Goal: Task Accomplishment & Management: Manage account settings

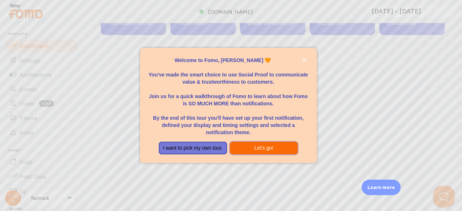
click at [259, 148] on button "Let's go!" at bounding box center [264, 148] width 68 height 13
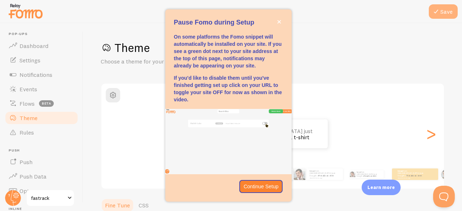
click at [447, 6] on button "Save" at bounding box center [443, 11] width 29 height 14
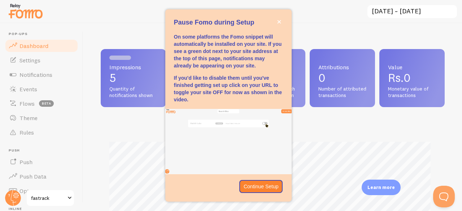
scroll to position [190, 339]
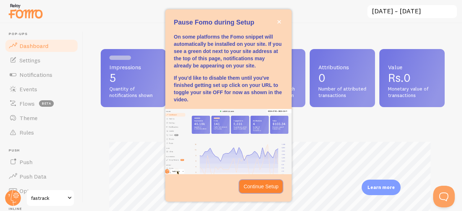
click at [268, 187] on p "Continue Setup" at bounding box center [261, 186] width 35 height 7
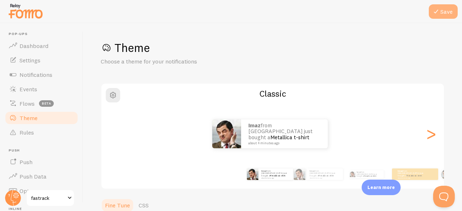
click at [444, 7] on button "Save" at bounding box center [443, 11] width 29 height 14
click at [443, 7] on button "Save" at bounding box center [443, 11] width 29 height 14
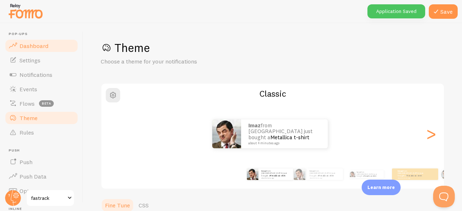
click at [23, 47] on span "Dashboard" at bounding box center [33, 45] width 29 height 7
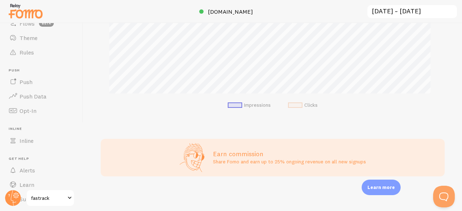
scroll to position [65, 0]
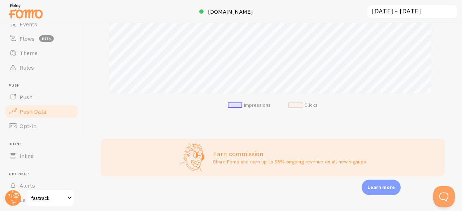
click at [29, 109] on span "Push Data" at bounding box center [32, 111] width 27 height 7
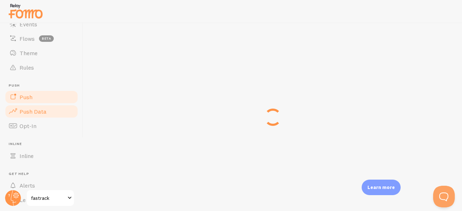
click at [29, 98] on span "Push" at bounding box center [25, 97] width 13 height 7
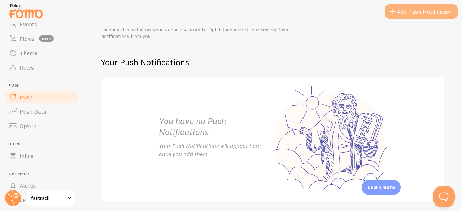
scroll to position [108, 0]
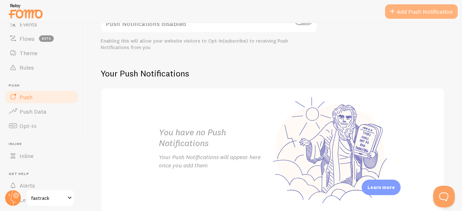
click at [400, 9] on link "Add Push Notification" at bounding box center [421, 11] width 73 height 14
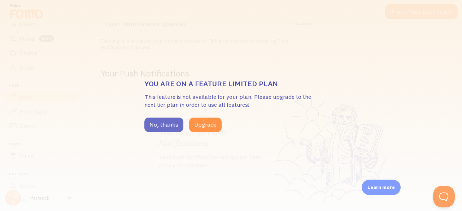
click at [155, 127] on button "No, thanks" at bounding box center [163, 125] width 39 height 14
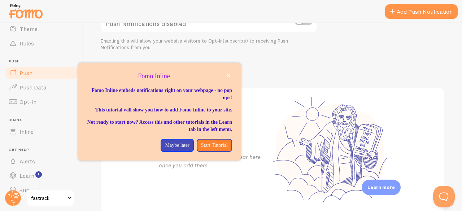
scroll to position [101, 0]
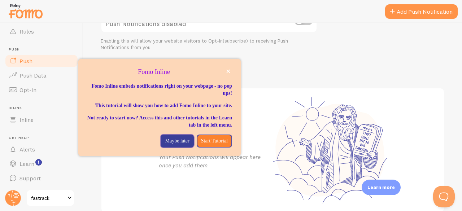
click at [169, 143] on button "Maybe later" at bounding box center [177, 141] width 33 height 13
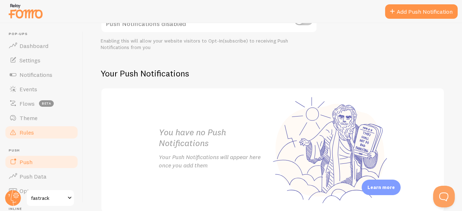
scroll to position [72, 0]
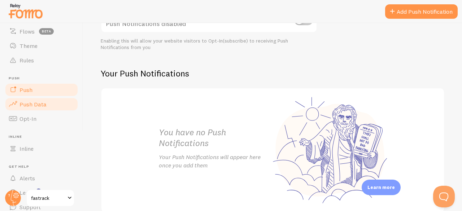
click at [29, 105] on span "Push Data" at bounding box center [32, 104] width 27 height 7
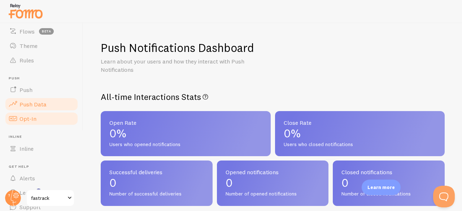
click at [35, 120] on span "Opt-In" at bounding box center [27, 118] width 17 height 7
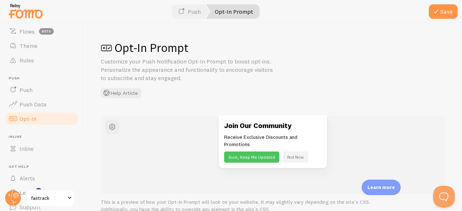
click at [290, 153] on button "Not Now" at bounding box center [295, 157] width 25 height 11
